Goal: Information Seeking & Learning: Learn about a topic

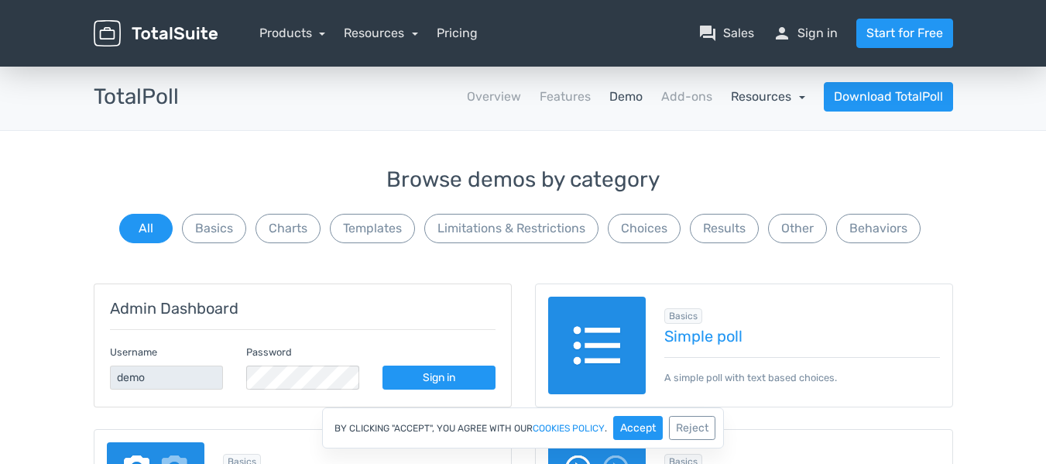
click at [799, 95] on link "Resources" at bounding box center [768, 96] width 74 height 15
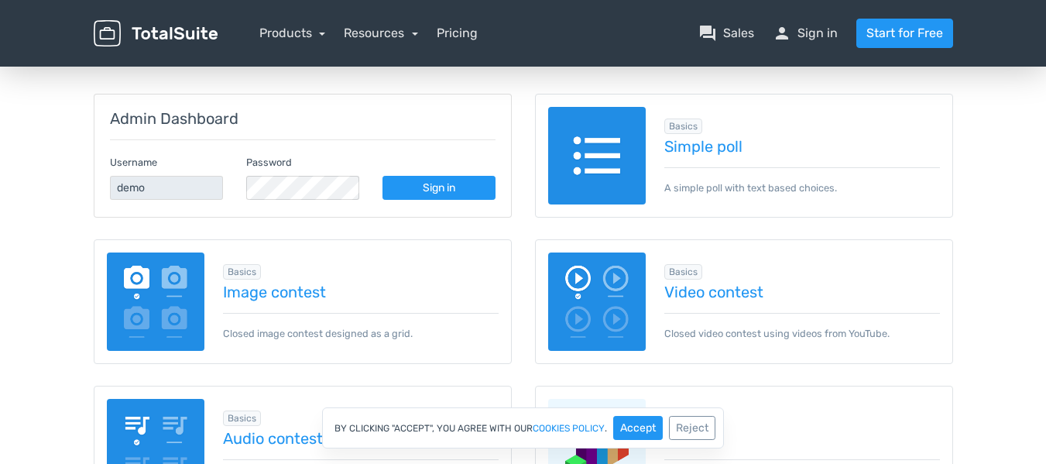
scroll to position [232, 0]
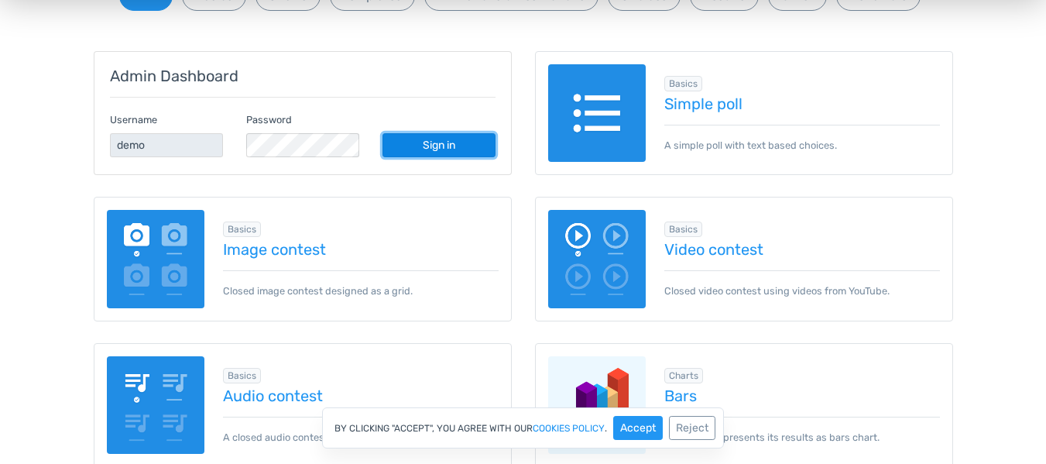
click at [440, 138] on link "Sign in" at bounding box center [439, 145] width 113 height 24
click at [649, 427] on button "Accept" at bounding box center [638, 428] width 50 height 24
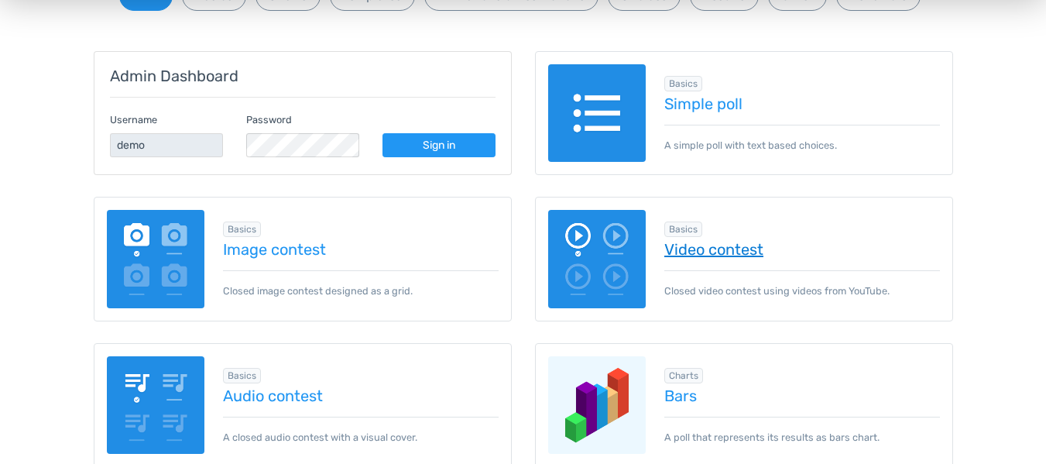
click at [725, 252] on link "Video contest" at bounding box center [802, 249] width 276 height 17
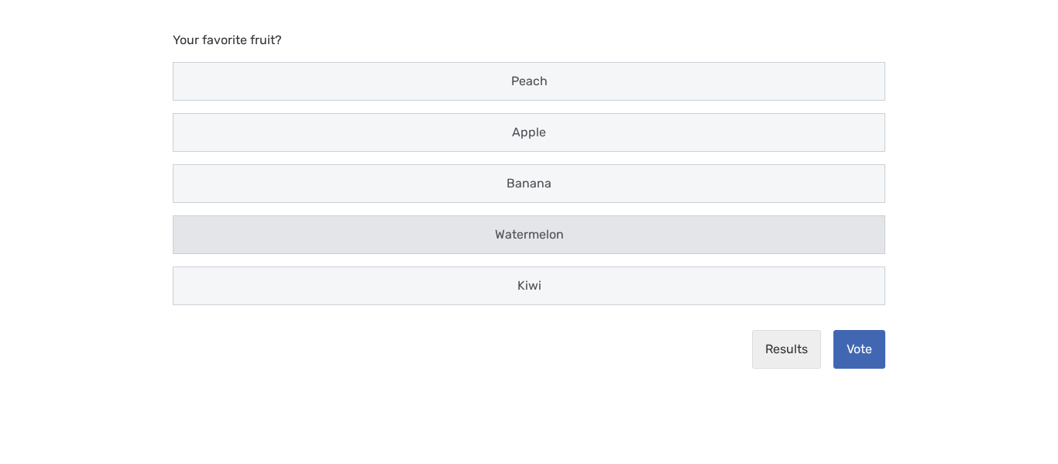
click at [294, 230] on div "Watermelon" at bounding box center [529, 234] width 692 height 19
click at [193, 230] on input "Watermelon" at bounding box center [188, 235] width 10 height 10
radio input "true"
click at [861, 349] on button "Vote" at bounding box center [859, 349] width 52 height 39
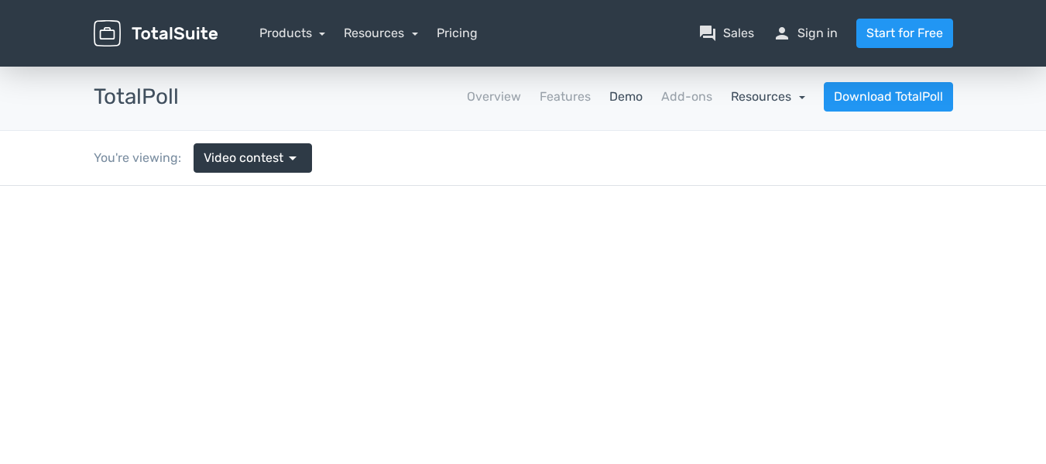
click at [794, 101] on link "Resources" at bounding box center [768, 96] width 74 height 15
click at [635, 100] on link "Demo" at bounding box center [625, 97] width 33 height 19
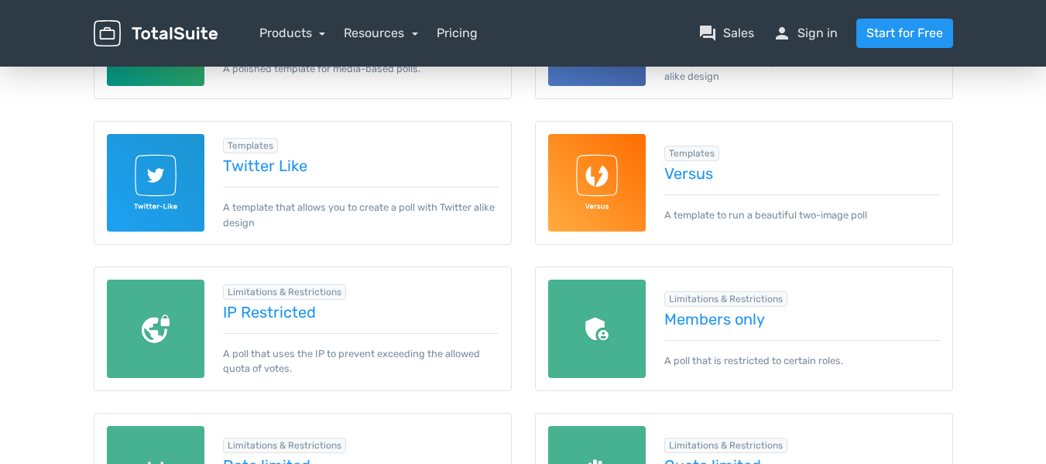
scroll to position [929, 0]
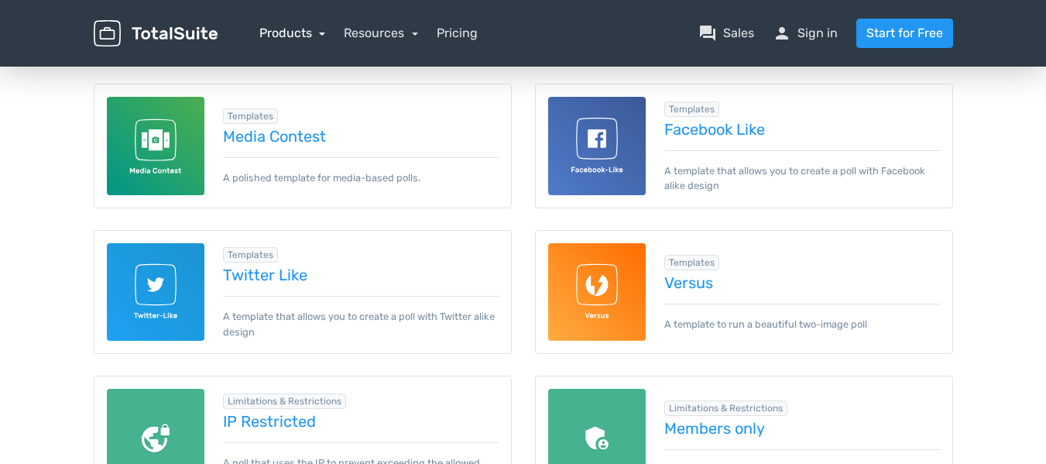
click at [320, 32] on link "Products" at bounding box center [292, 33] width 67 height 15
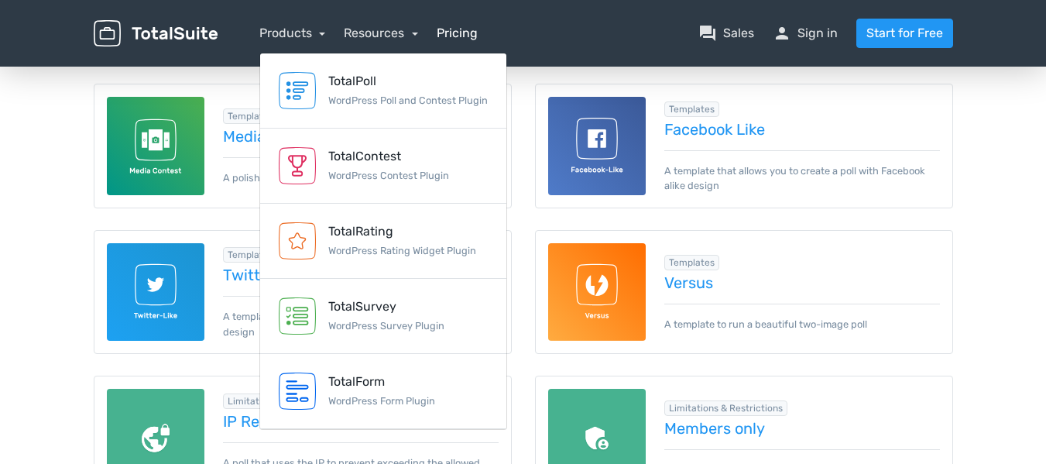
click at [471, 37] on link "Pricing" at bounding box center [457, 33] width 41 height 19
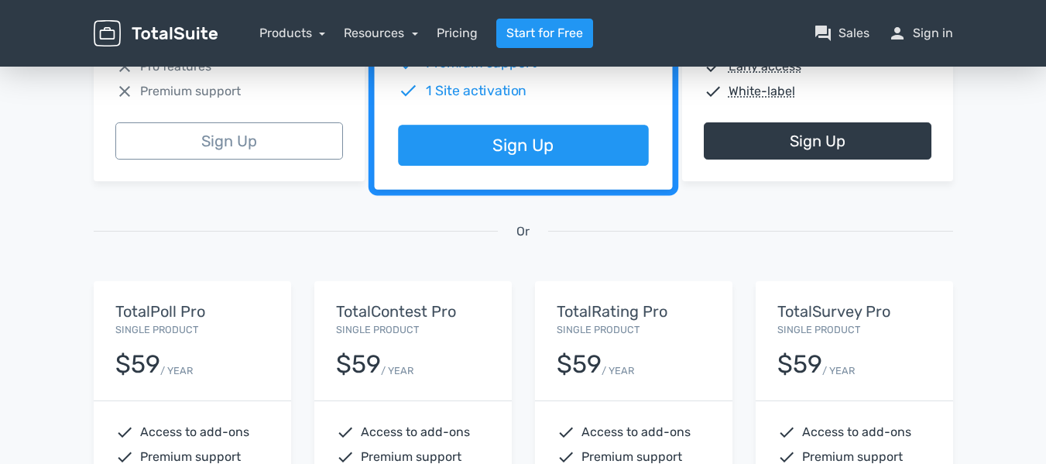
scroll to position [620, 0]
